Goal: Navigation & Orientation: Find specific page/section

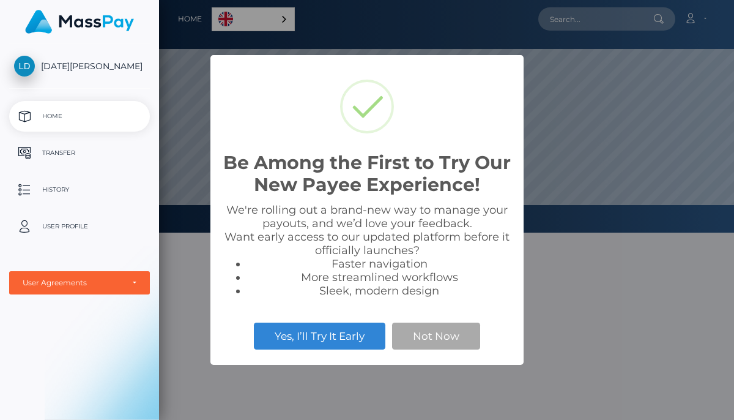
scroll to position [233, 575]
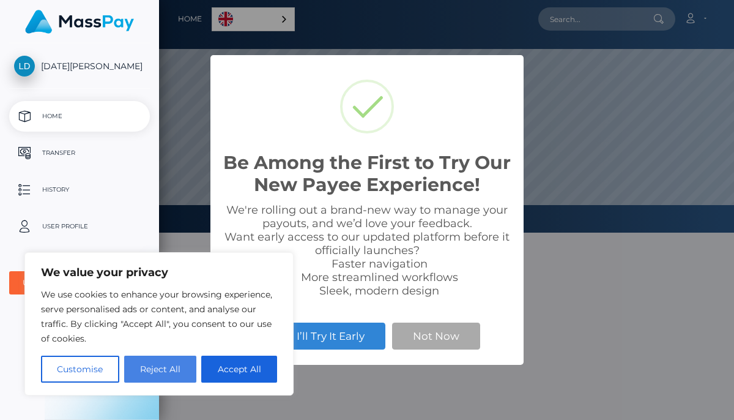
click at [188, 370] on button "Reject All" at bounding box center [160, 369] width 73 height 27
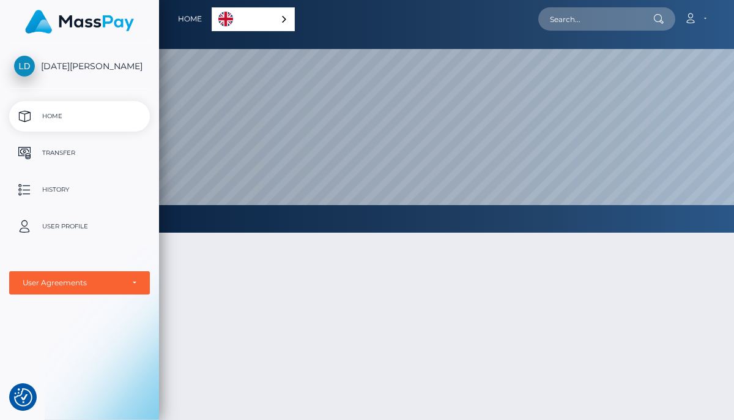
click at [420, 338] on div at bounding box center [446, 386] width 575 height 345
click at [94, 154] on p "Transfer" at bounding box center [79, 153] width 131 height 18
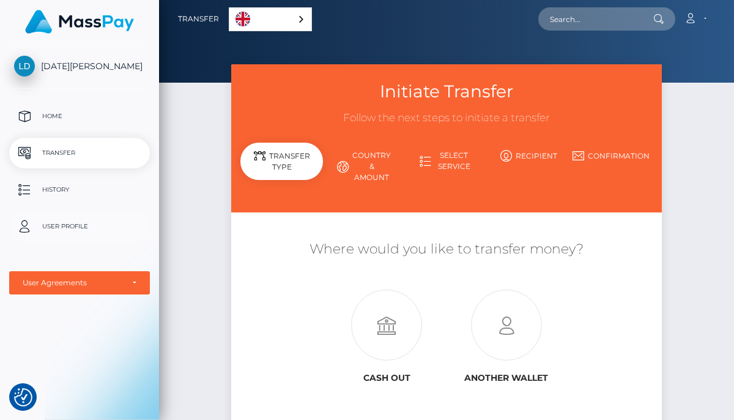
click at [57, 221] on p "User Profile" at bounding box center [79, 226] width 131 height 18
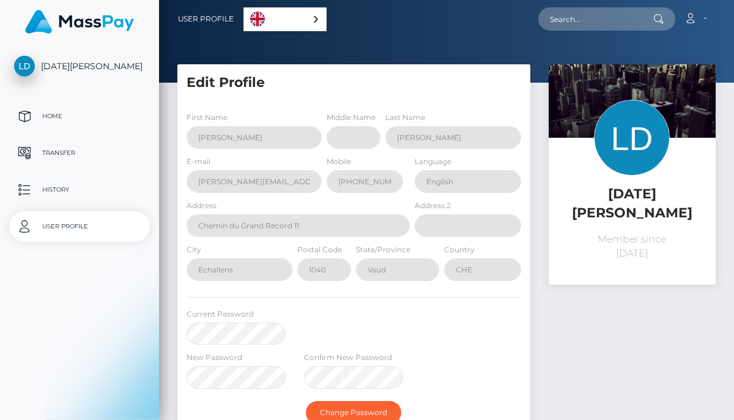
select select
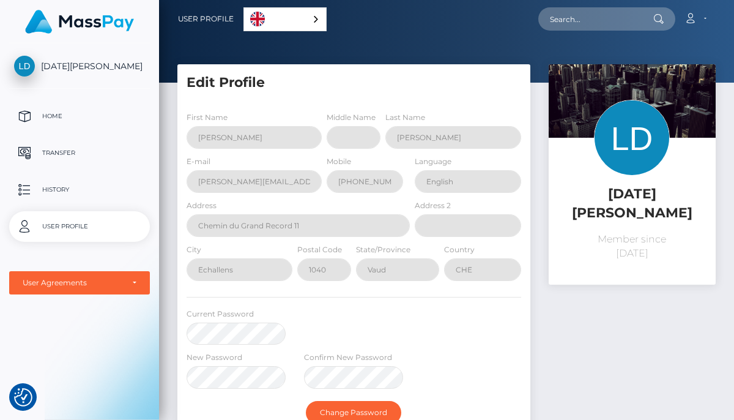
click at [59, 68] on span "[DATE][PERSON_NAME]" at bounding box center [79, 66] width 141 height 11
click at [59, 108] on p "Home" at bounding box center [79, 116] width 131 height 18
click at [48, 149] on p "Transfer" at bounding box center [79, 153] width 131 height 18
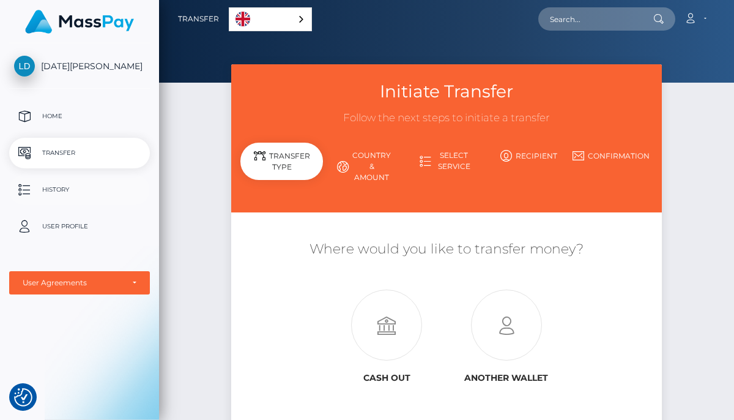
click at [59, 193] on p "History" at bounding box center [79, 190] width 131 height 18
click at [278, 14] on link "English" at bounding box center [270, 19] width 82 height 23
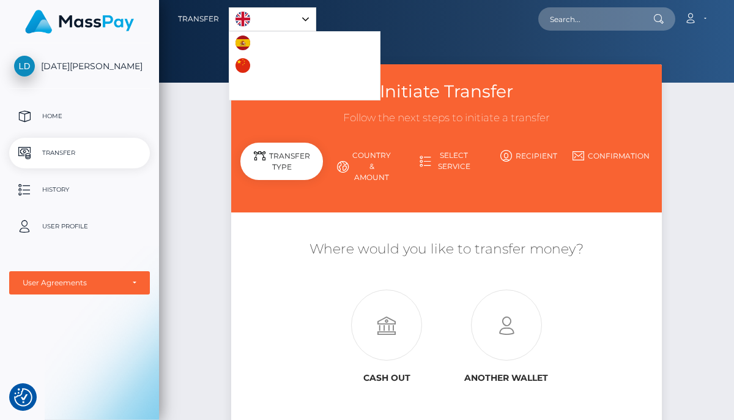
click at [249, 43] on link "Español" at bounding box center [263, 43] width 69 height 23
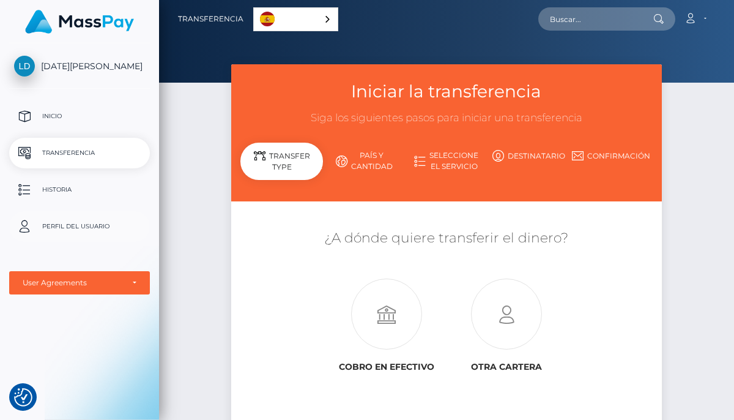
click at [53, 233] on p "Perfil del usuario" at bounding box center [79, 226] width 131 height 18
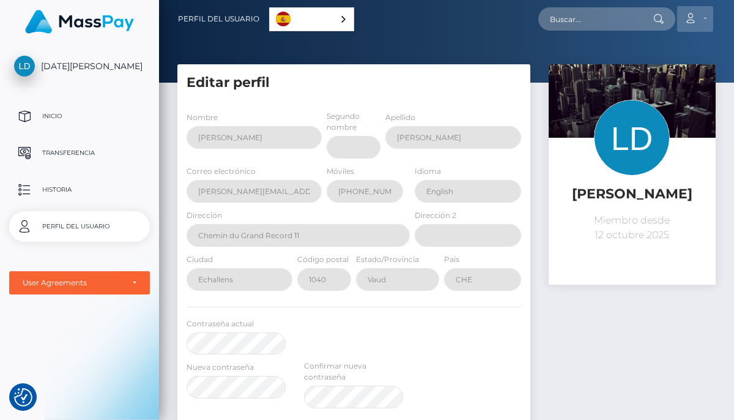
click at [695, 23] on icon at bounding box center [690, 18] width 13 height 10
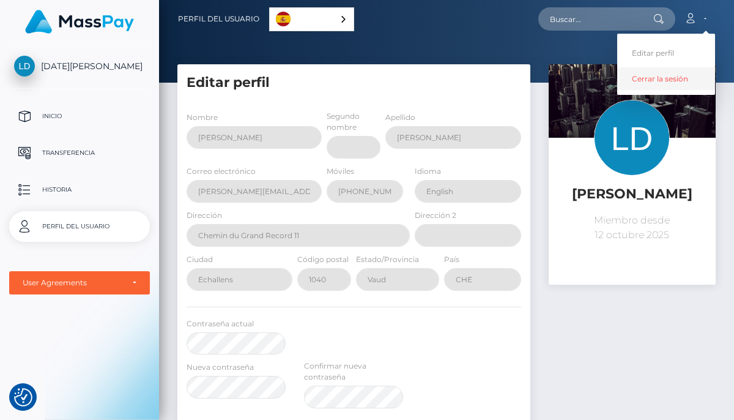
click at [665, 75] on link "Cerrar la sesión" at bounding box center [666, 78] width 98 height 23
